Goal: Task Accomplishment & Management: Manage account settings

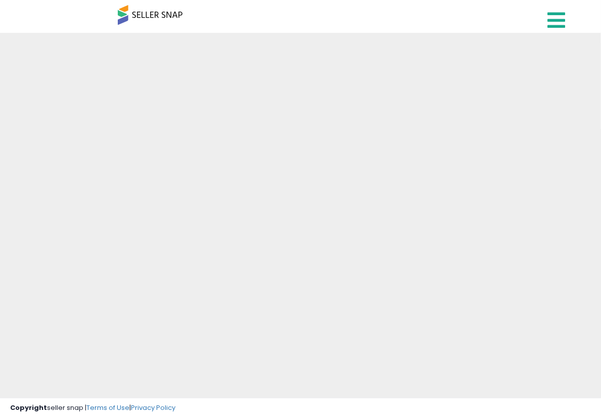
click at [545, 20] on link at bounding box center [557, 17] width 36 height 35
click at [545, 20] on icon at bounding box center [556, 20] width 18 height 20
click at [545, 18] on icon at bounding box center [556, 20] width 18 height 20
click at [545, 17] on icon at bounding box center [556, 20] width 18 height 20
click at [545, 18] on icon at bounding box center [556, 20] width 18 height 20
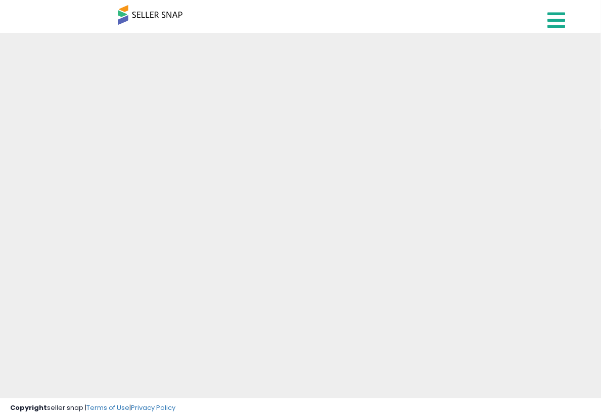
click at [545, 21] on icon at bounding box center [556, 20] width 18 height 20
click at [559, 21] on icon at bounding box center [556, 20] width 18 height 20
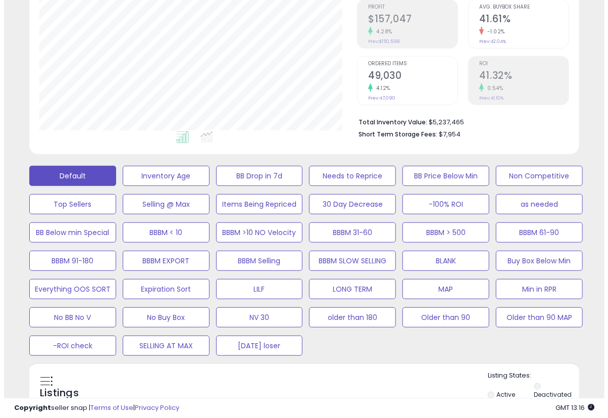
scroll to position [336, 0]
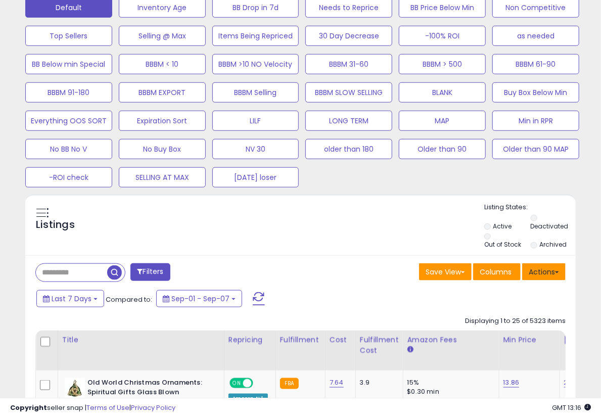
click at [545, 265] on button "Actions" at bounding box center [543, 271] width 43 height 17
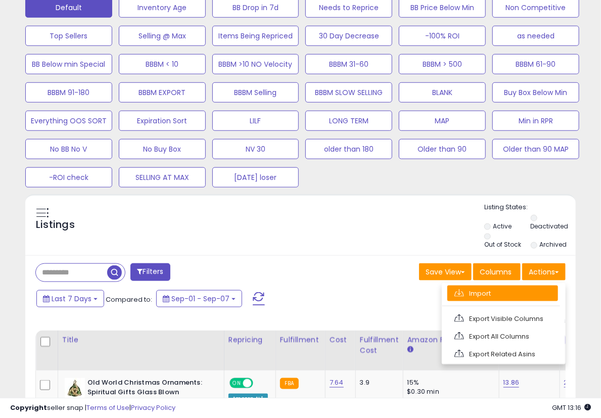
click at [513, 296] on link "Import" at bounding box center [502, 293] width 111 height 16
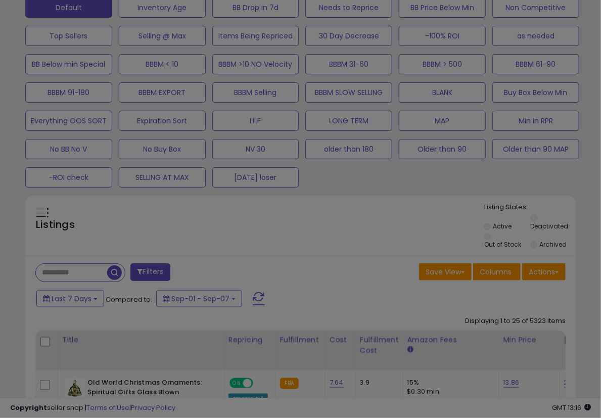
scroll to position [207, 322]
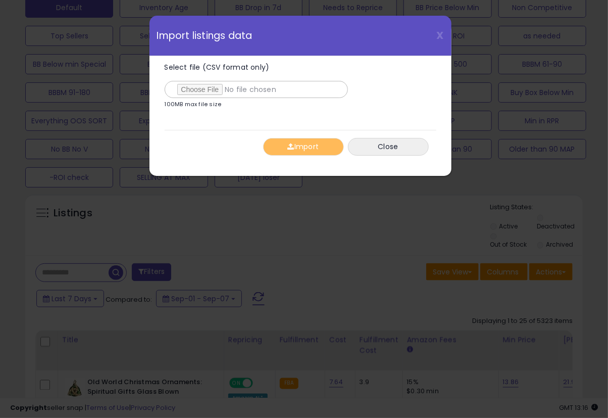
type input "**********"
click at [311, 148] on button "Import" at bounding box center [303, 147] width 81 height 18
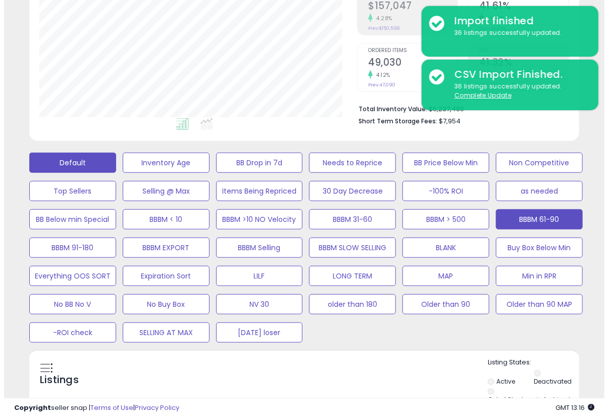
scroll to position [168, 0]
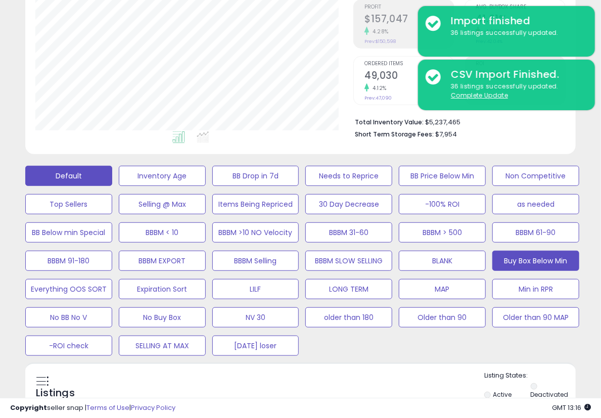
click at [524, 258] on button "Buy Box Below Min" at bounding box center [535, 261] width 87 height 20
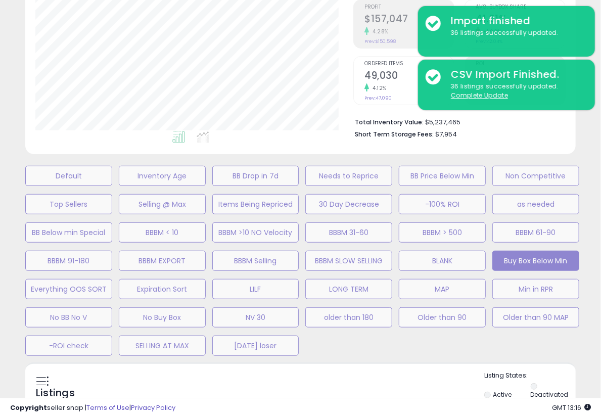
scroll to position [207, 322]
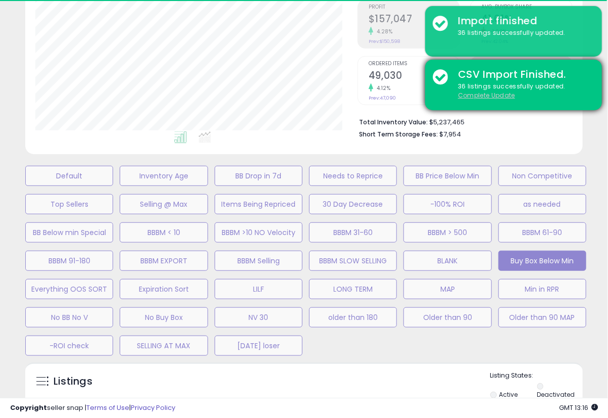
click at [494, 95] on u "Complete Update" at bounding box center [486, 95] width 57 height 9
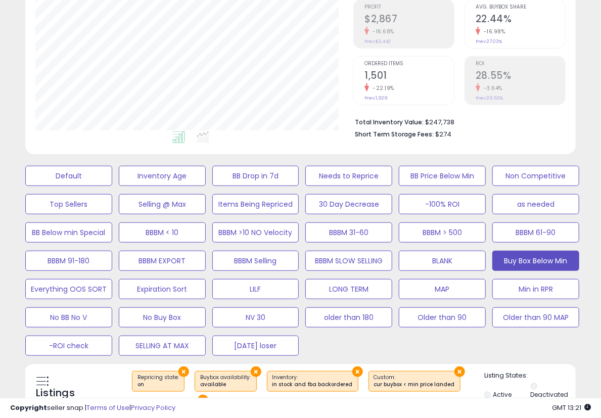
scroll to position [336, 0]
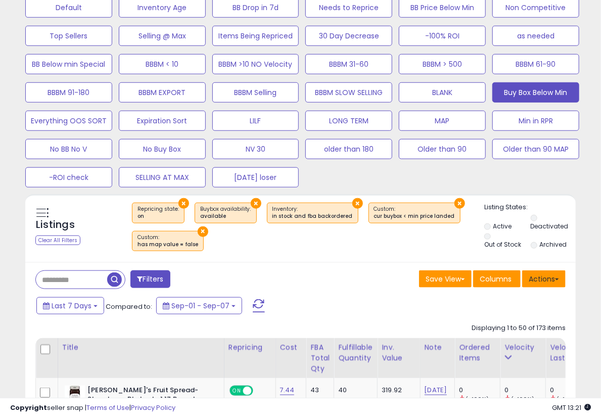
drag, startPoint x: 538, startPoint y: 270, endPoint x: 535, endPoint y: 285, distance: 15.1
click at [538, 270] on button "Actions" at bounding box center [543, 278] width 43 height 17
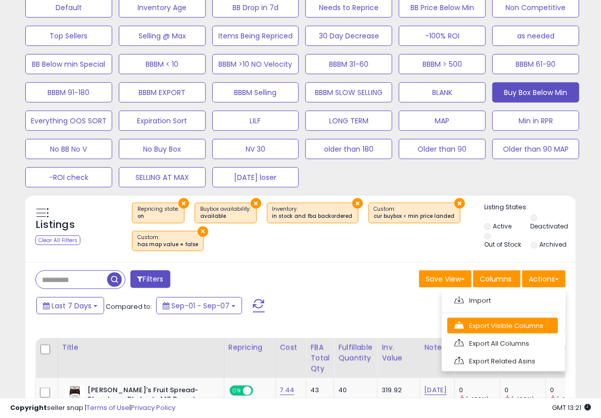
click at [523, 325] on link "Export Visible Columns" at bounding box center [502, 326] width 111 height 16
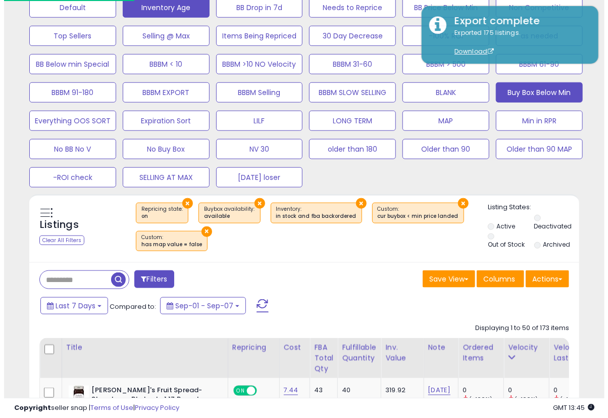
scroll to position [168, 0]
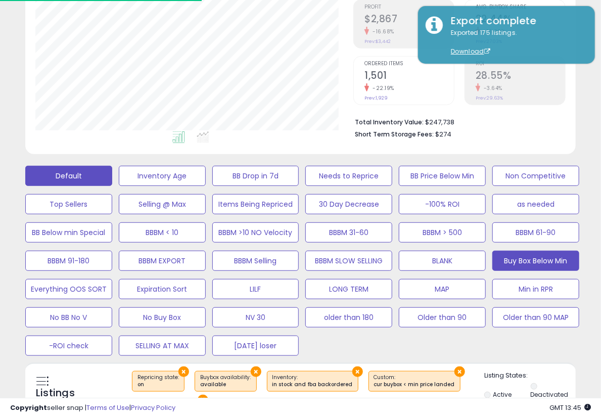
drag, startPoint x: 89, startPoint y: 163, endPoint x: 89, endPoint y: 169, distance: 6.1
click at [89, 163] on div "Default Inventory Age BB Drop in 7d Needs to Reprice BB Price Below Min Non Com…" at bounding box center [300, 258] width 575 height 198
drag, startPoint x: 89, startPoint y: 169, endPoint x: 576, endPoint y: 87, distance: 493.7
click at [89, 169] on button "Default" at bounding box center [68, 176] width 87 height 20
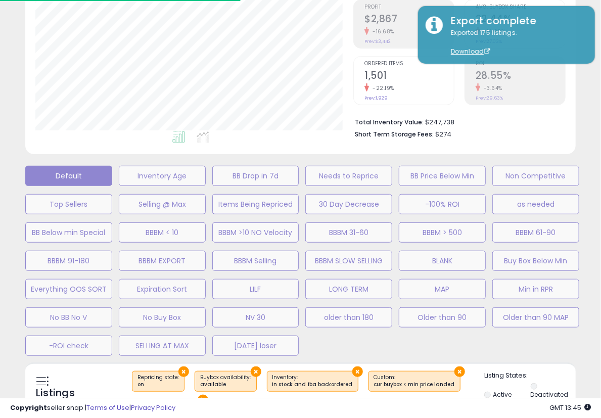
scroll to position [207, 322]
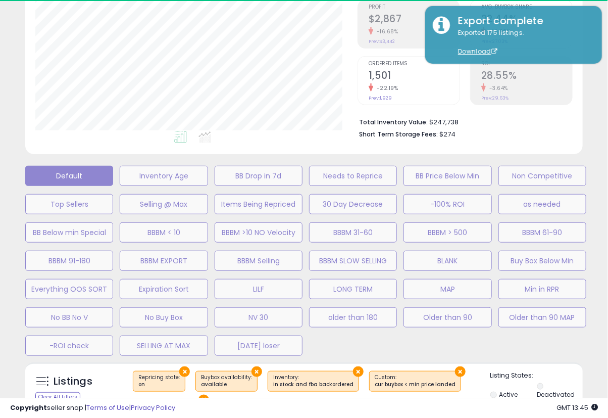
select select "**"
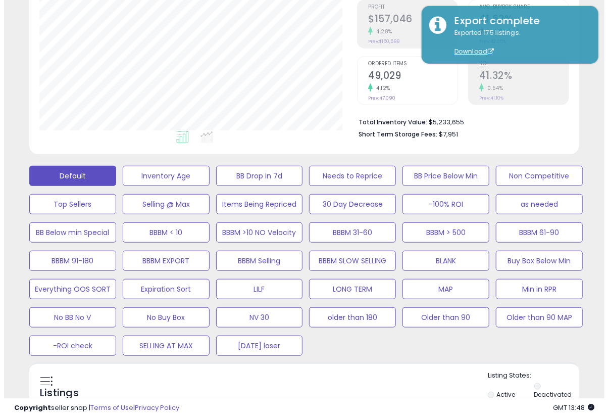
scroll to position [336, 0]
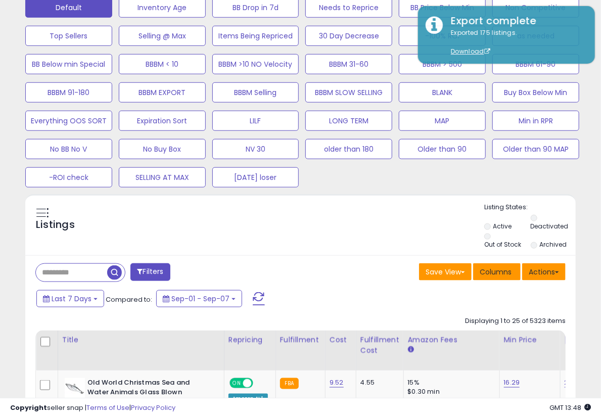
drag, startPoint x: 528, startPoint y: 272, endPoint x: 510, endPoint y: 271, distance: 18.7
click at [530, 272] on button "Actions" at bounding box center [543, 271] width 43 height 17
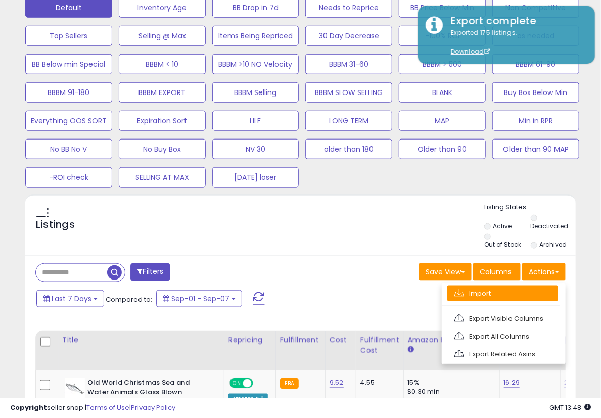
click at [490, 286] on link "Import" at bounding box center [502, 293] width 111 height 16
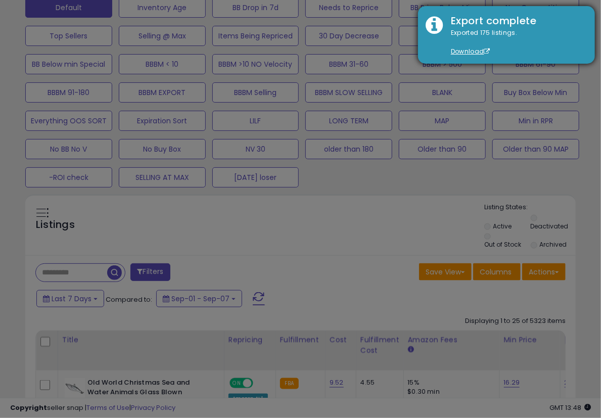
scroll to position [207, 322]
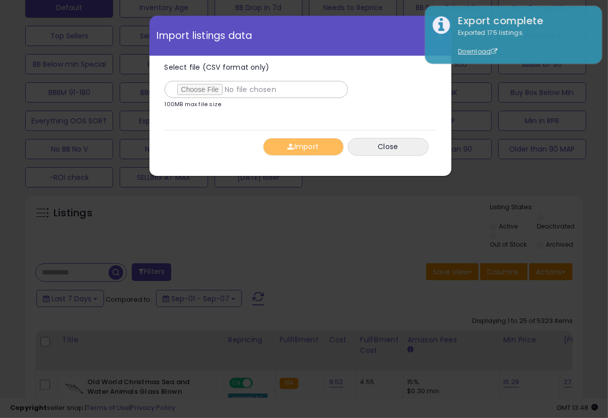
type input "**********"
click at [299, 149] on button "Import" at bounding box center [303, 147] width 81 height 18
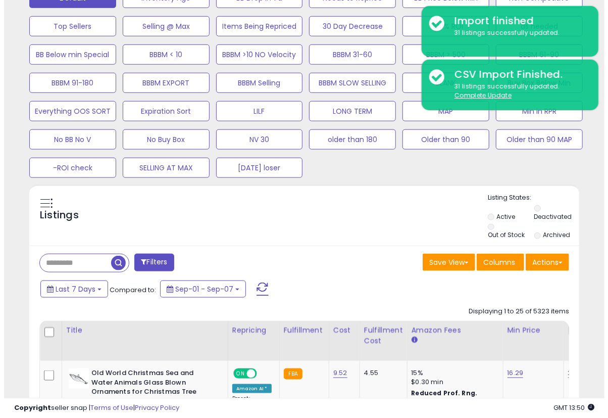
scroll to position [336, 0]
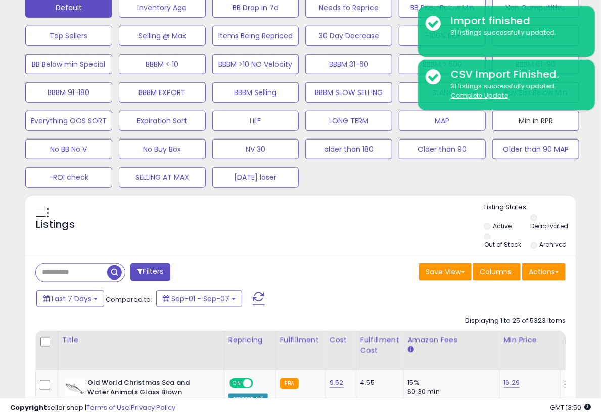
click at [534, 121] on button "Min in RPR" at bounding box center [535, 121] width 87 height 20
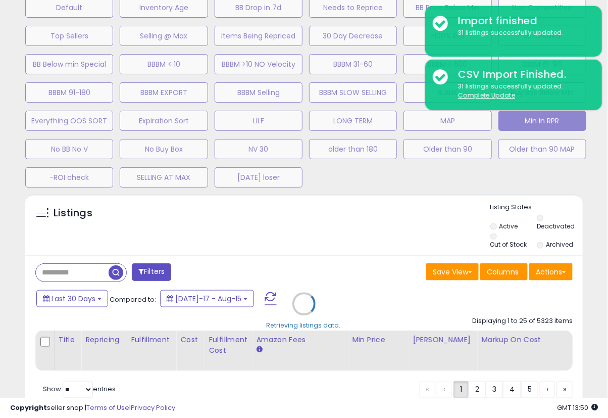
scroll to position [504843, 504727]
select select "**"
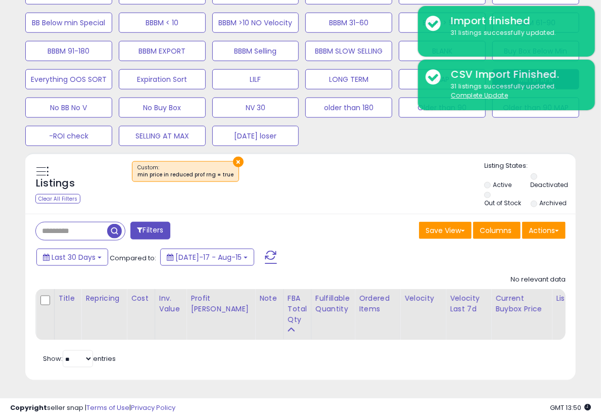
scroll to position [384, 0]
click at [333, 236] on div "Filters Save View Save As New View" at bounding box center [300, 297] width 550 height 166
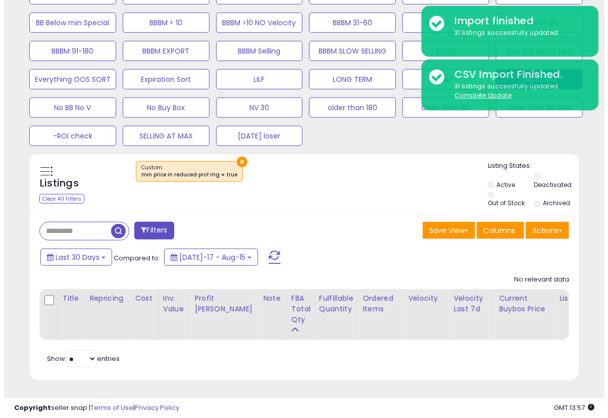
scroll to position [216, 0]
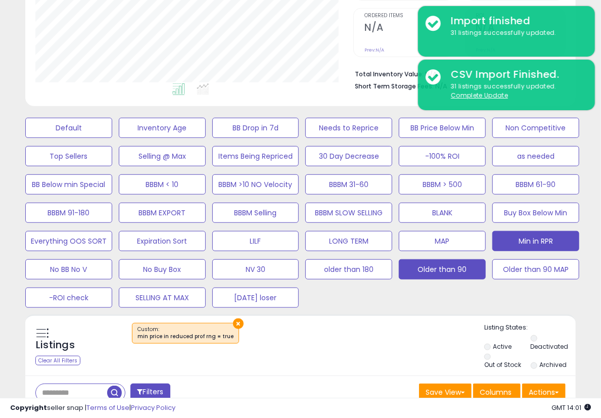
drag, startPoint x: 451, startPoint y: 343, endPoint x: 479, endPoint y: 267, distance: 81.5
click at [451, 343] on div "×" at bounding box center [301, 337] width 365 height 28
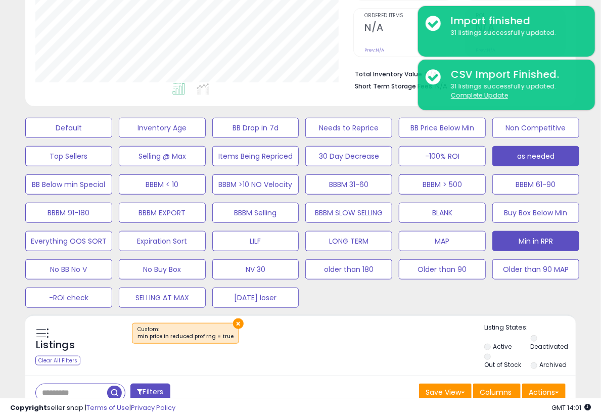
click at [534, 157] on button "as needed" at bounding box center [535, 156] width 87 height 20
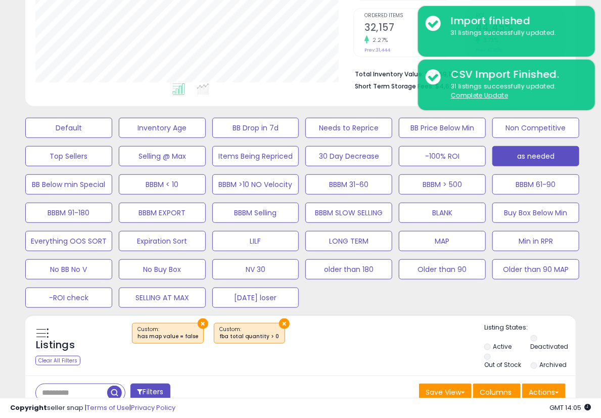
scroll to position [384, 0]
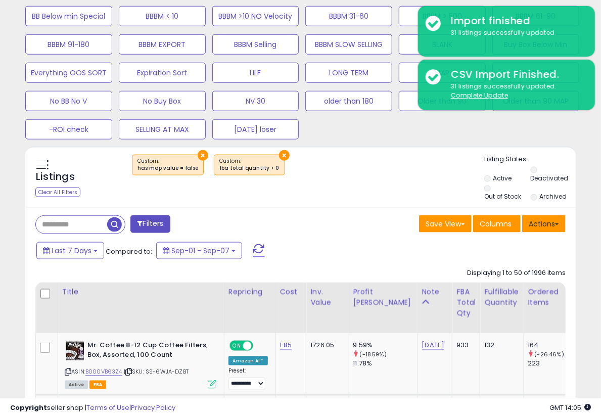
click at [544, 219] on button "Actions" at bounding box center [543, 223] width 43 height 17
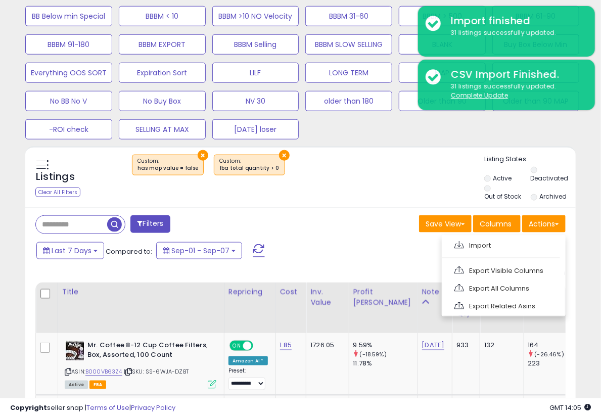
click at [536, 312] on ul "Import Export Visible Columns Export All Columns Export Related Asins" at bounding box center [503, 275] width 124 height 81
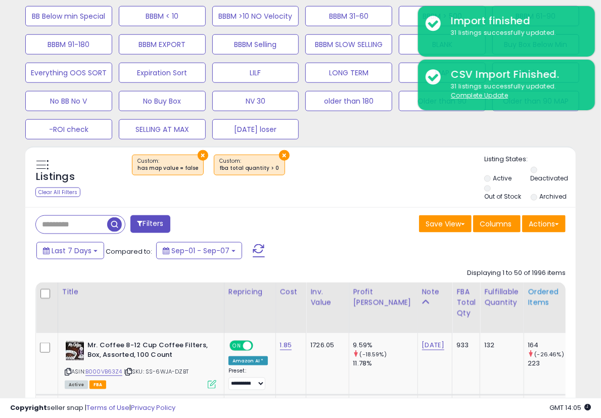
drag, startPoint x: 533, startPoint y: 309, endPoint x: 529, endPoint y: 303, distance: 6.9
click at [532, 308] on th "Ordered Items" at bounding box center [545, 307] width 45 height 51
click at [552, 220] on button "Actions" at bounding box center [543, 223] width 43 height 17
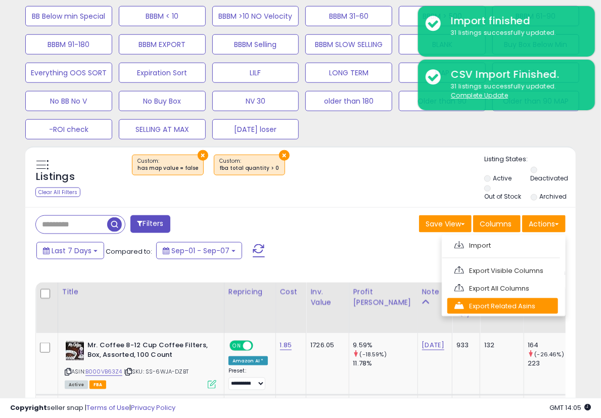
click at [519, 305] on link "Export Related Asins" at bounding box center [502, 306] width 111 height 16
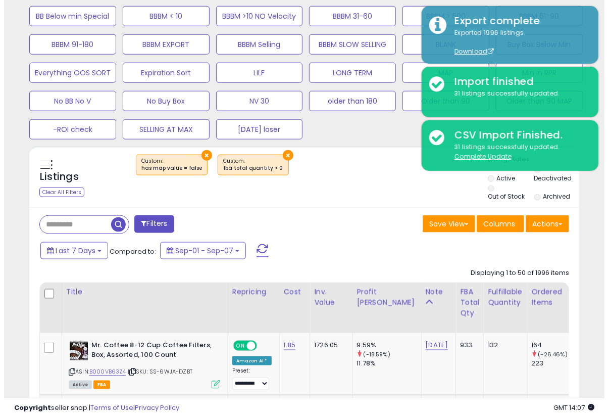
scroll to position [216, 0]
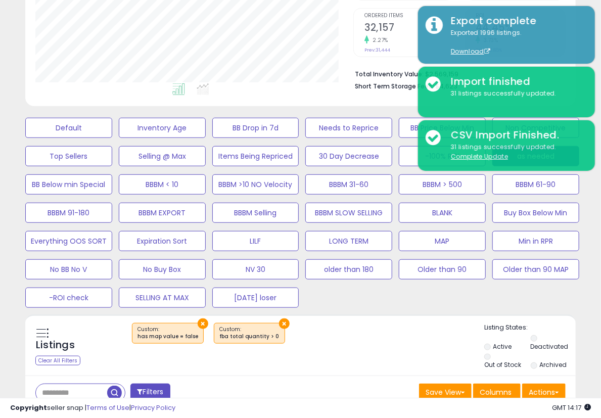
click at [456, 237] on button "MAP" at bounding box center [441, 241] width 87 height 20
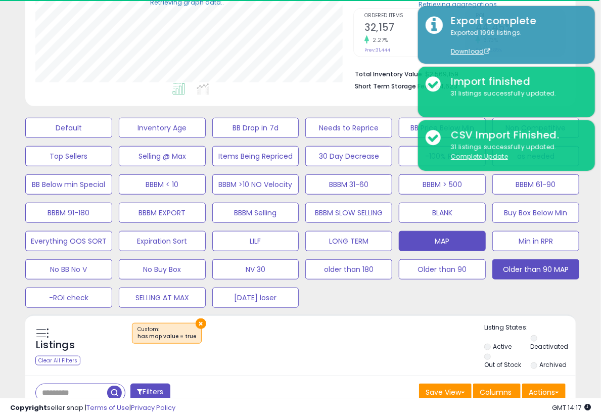
scroll to position [504843, 504731]
drag, startPoint x: 402, startPoint y: 339, endPoint x: 471, endPoint y: 345, distance: 69.0
click at [403, 339] on div "×" at bounding box center [301, 337] width 365 height 28
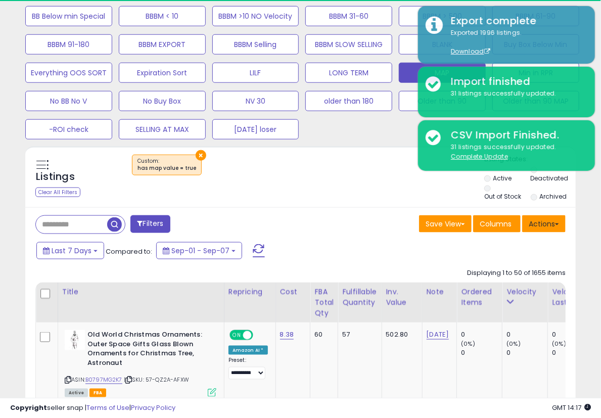
click at [556, 216] on button "Actions" at bounding box center [543, 223] width 43 height 17
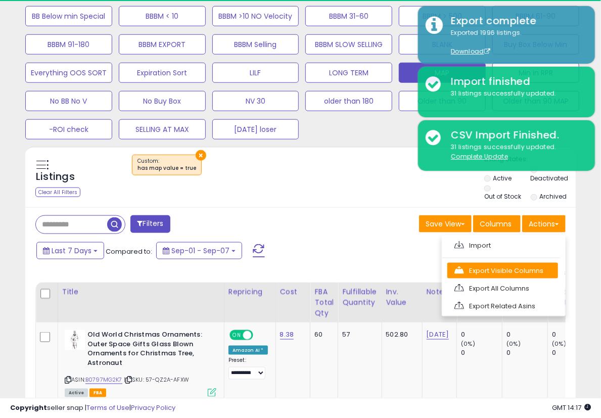
click at [507, 264] on link "Export Visible Columns" at bounding box center [502, 271] width 111 height 16
